Goal: Information Seeking & Learning: Learn about a topic

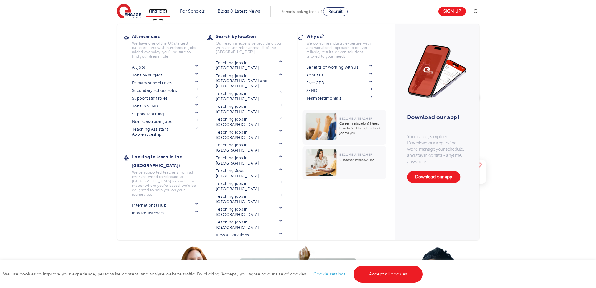
click at [160, 11] on link "Find jobs" at bounding box center [158, 11] width 18 height 5
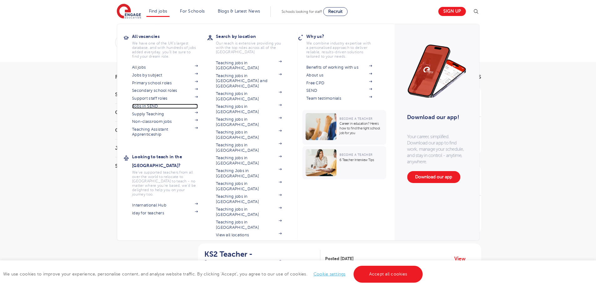
click at [156, 108] on link "Jobs in SEND" at bounding box center [165, 106] width 66 height 5
click at [151, 104] on link "Jobs in SEND" at bounding box center [165, 106] width 66 height 5
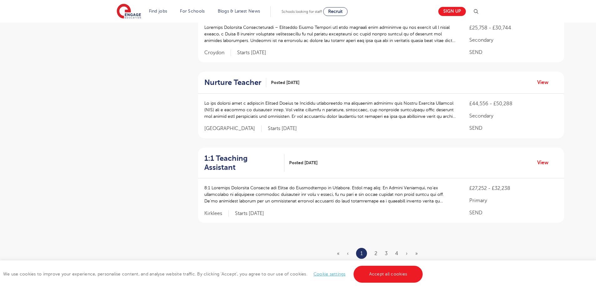
scroll to position [777, 0]
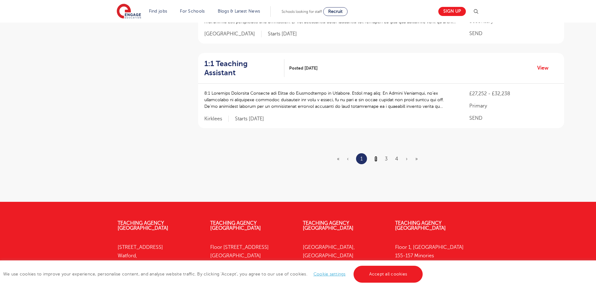
click at [376, 156] on link "2" at bounding box center [375, 159] width 3 height 6
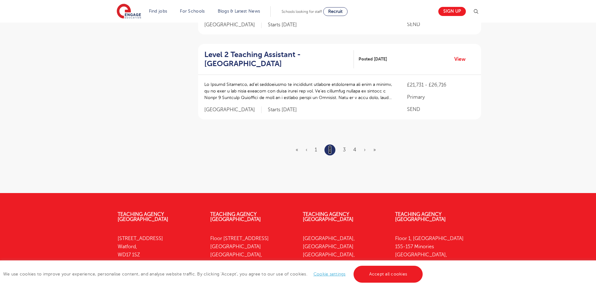
scroll to position [0, 0]
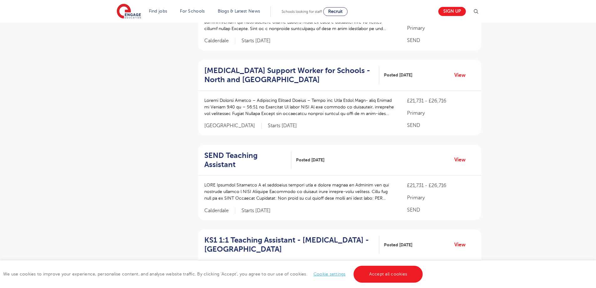
scroll to position [827, 0]
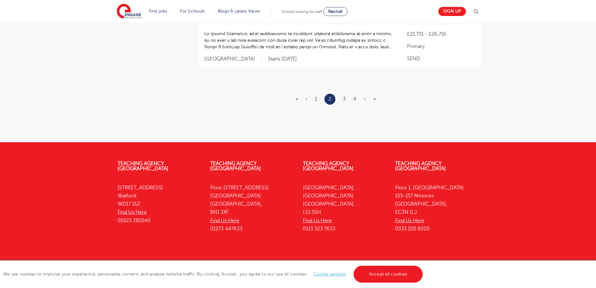
drag, startPoint x: 345, startPoint y: 87, endPoint x: 345, endPoint y: 104, distance: 16.9
click at [345, 95] on li "3" at bounding box center [344, 99] width 3 height 8
click at [345, 96] on link "3" at bounding box center [344, 99] width 3 height 6
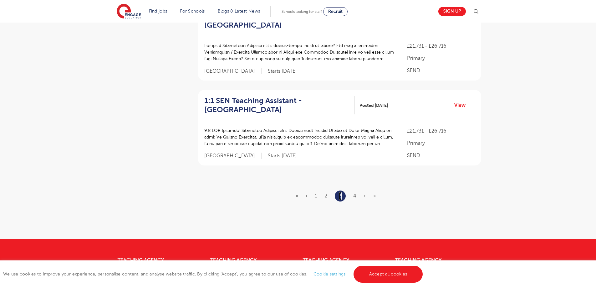
scroll to position [776, 0]
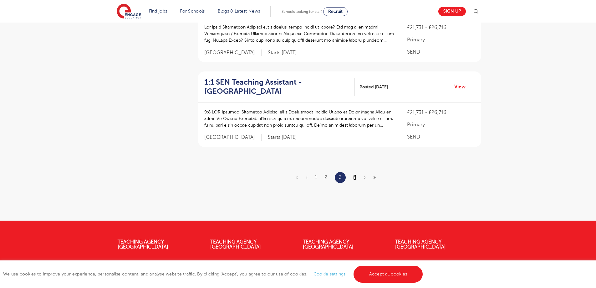
click at [355, 176] on link "4" at bounding box center [354, 177] width 3 height 6
